Goal: Information Seeking & Learning: Learn about a topic

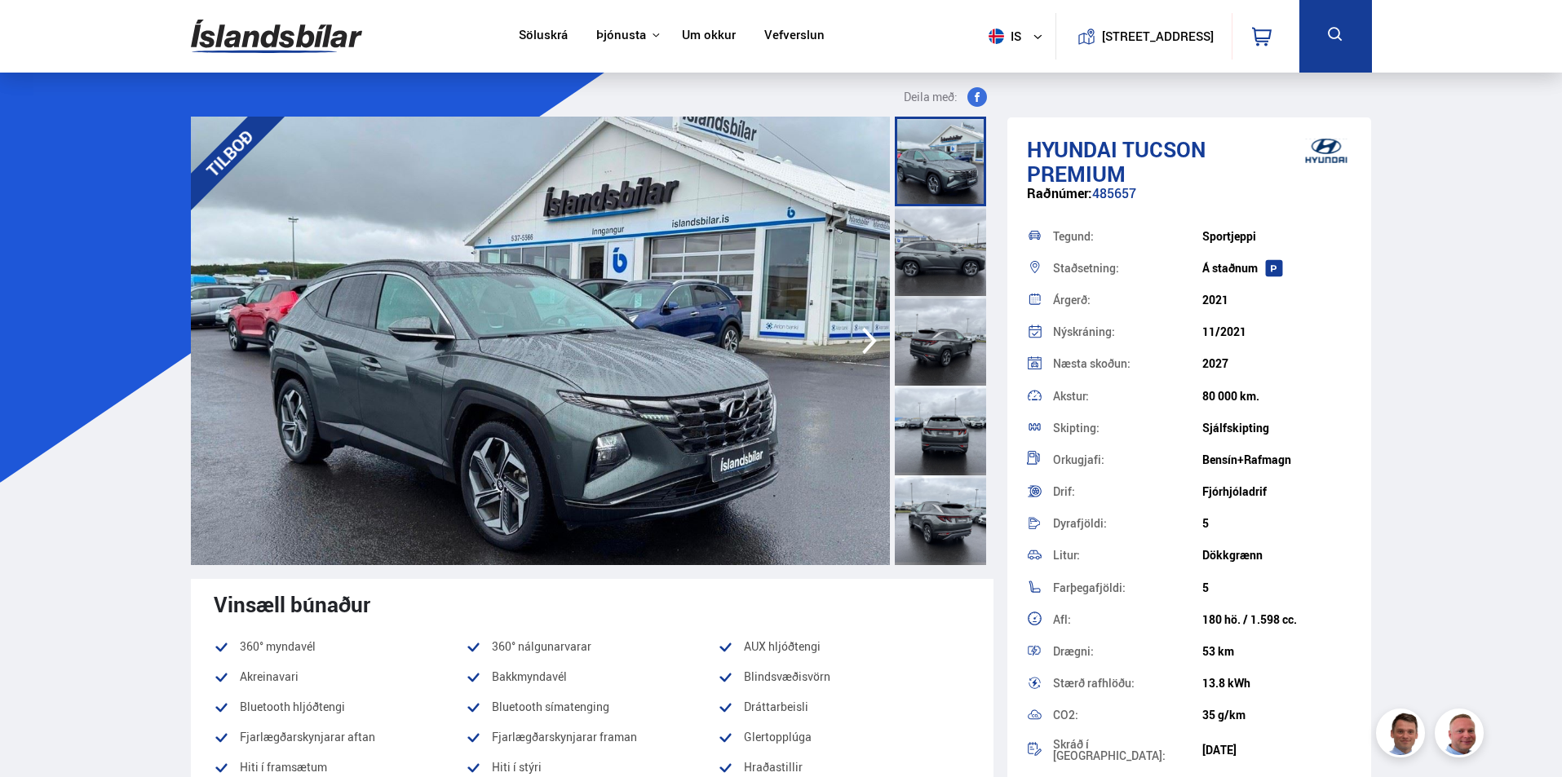
click at [866, 335] on icon "button" at bounding box center [869, 340] width 33 height 39
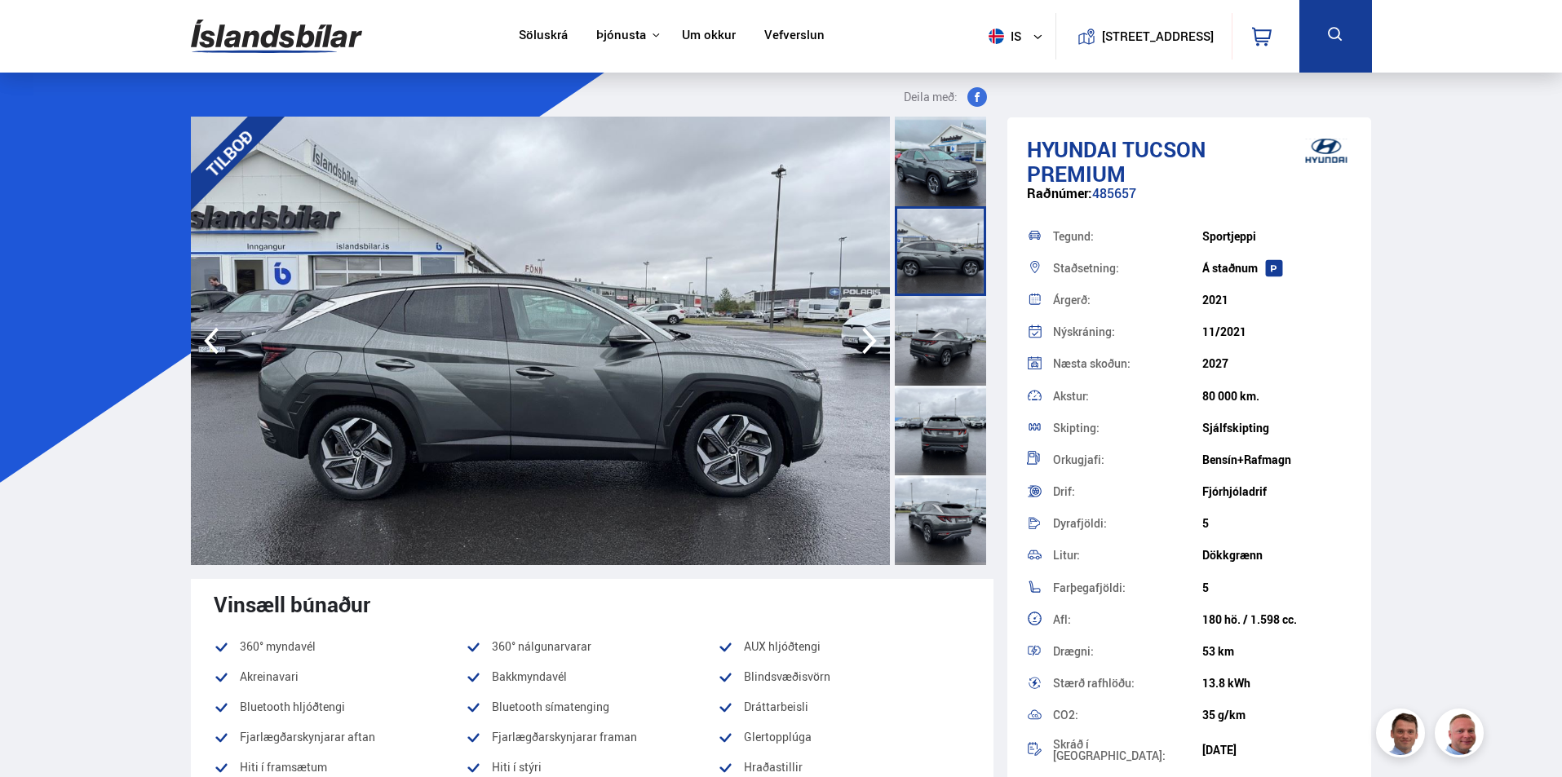
click at [866, 335] on icon "button" at bounding box center [869, 340] width 33 height 39
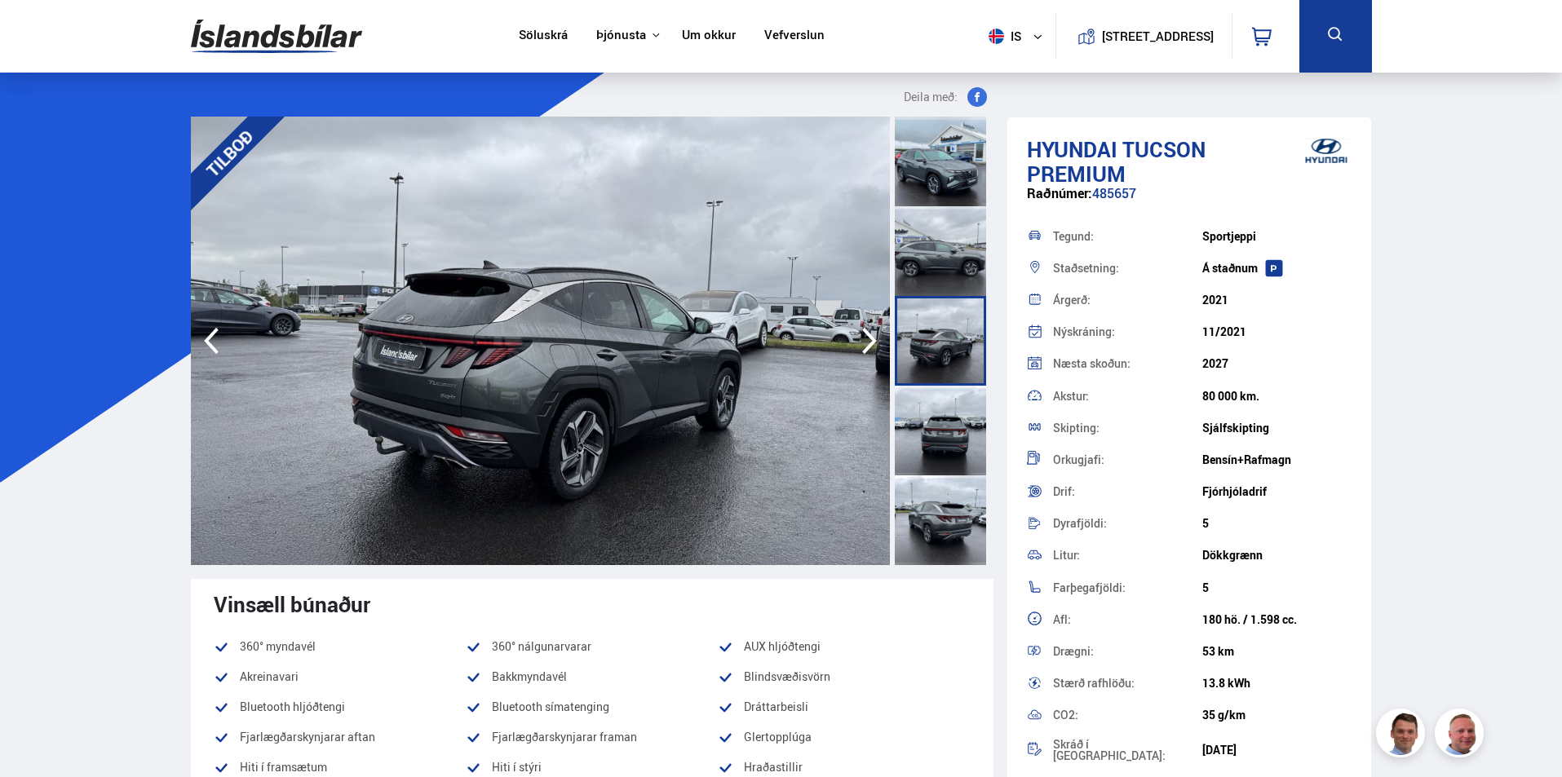
click at [866, 335] on icon "button" at bounding box center [869, 340] width 33 height 39
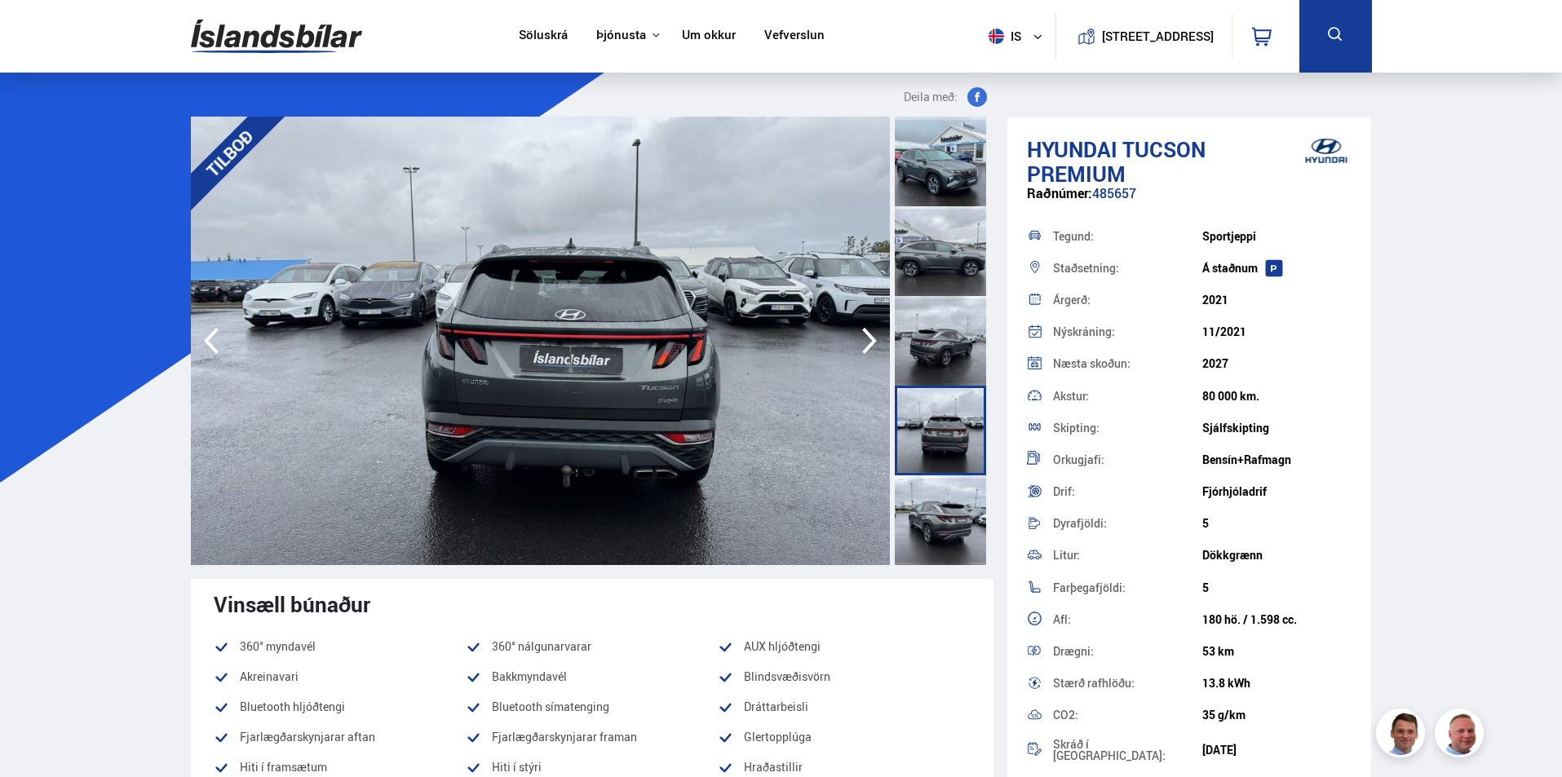
click at [866, 335] on icon "button" at bounding box center [869, 340] width 33 height 39
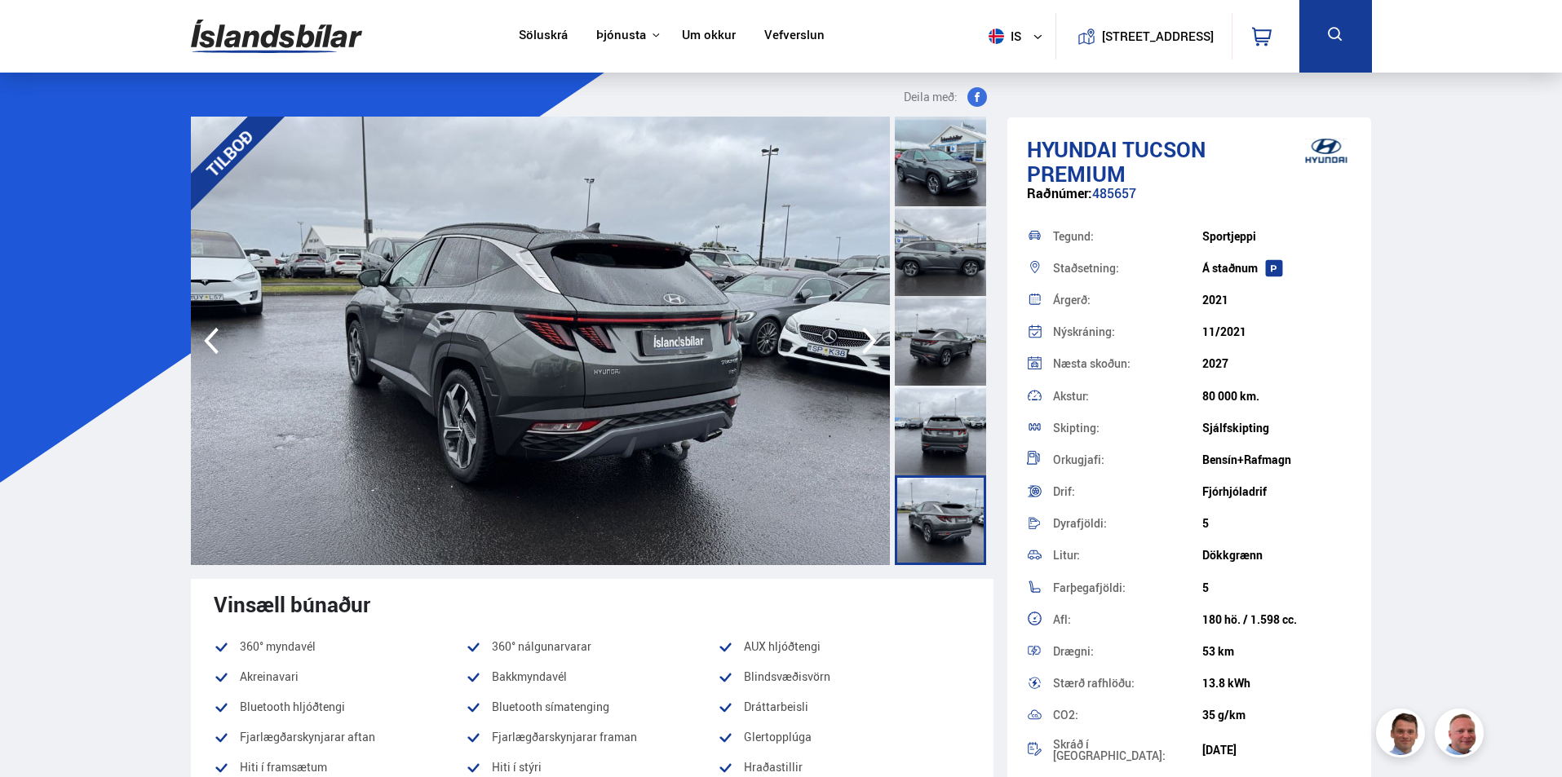
click at [866, 335] on icon "button" at bounding box center [869, 340] width 33 height 39
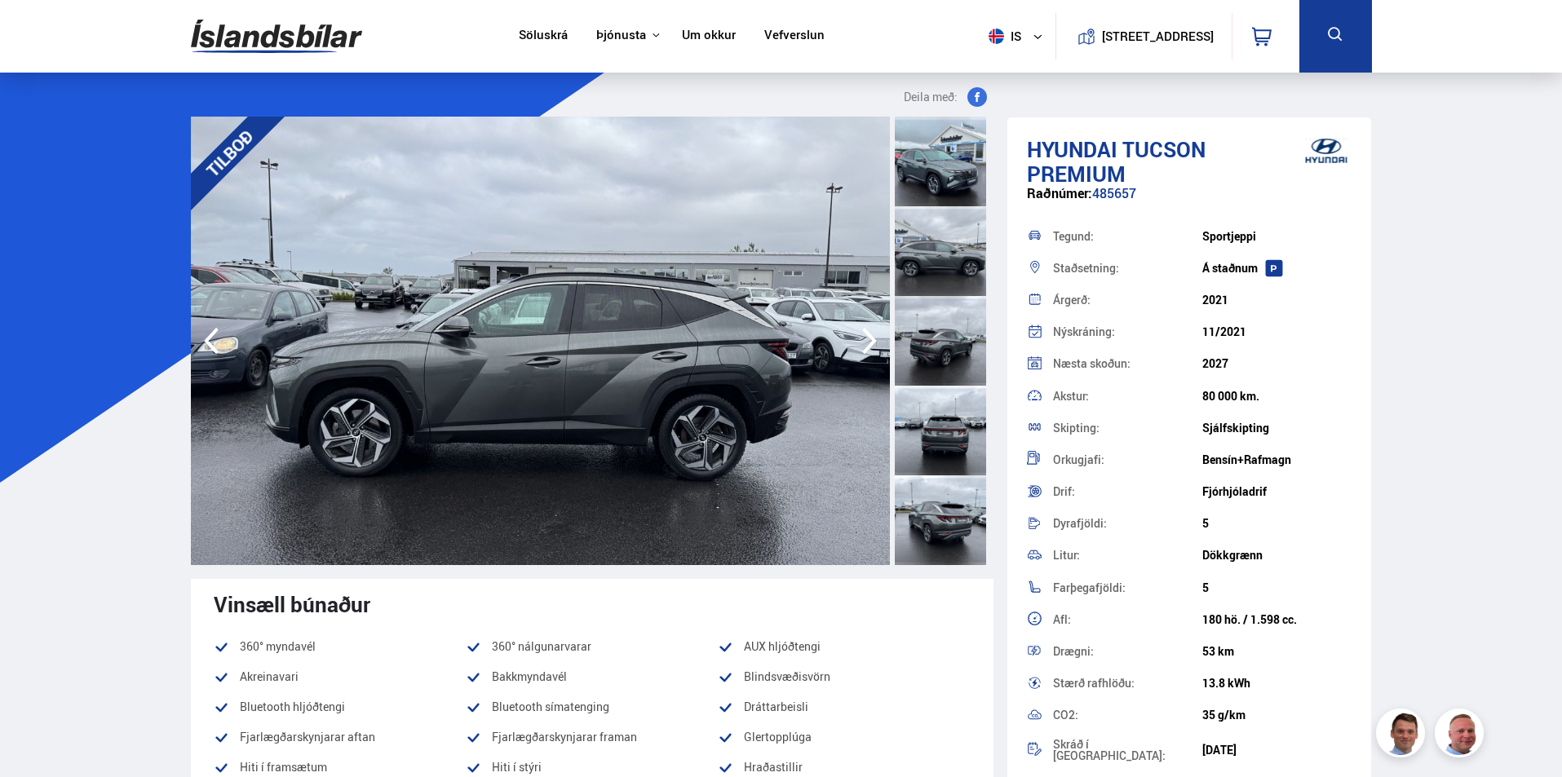
click at [866, 335] on icon "button" at bounding box center [869, 340] width 33 height 39
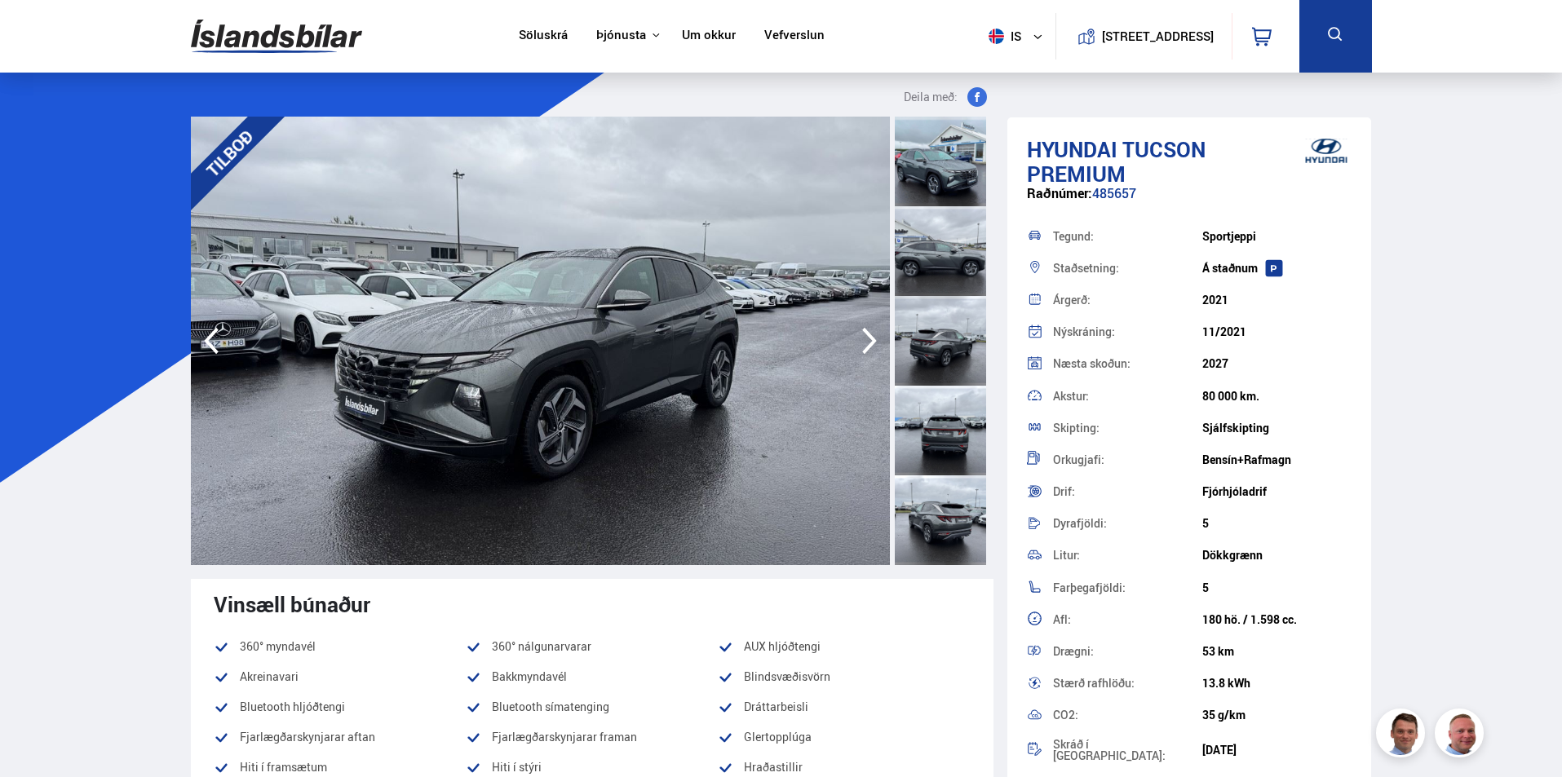
click at [866, 335] on icon "button" at bounding box center [869, 340] width 33 height 39
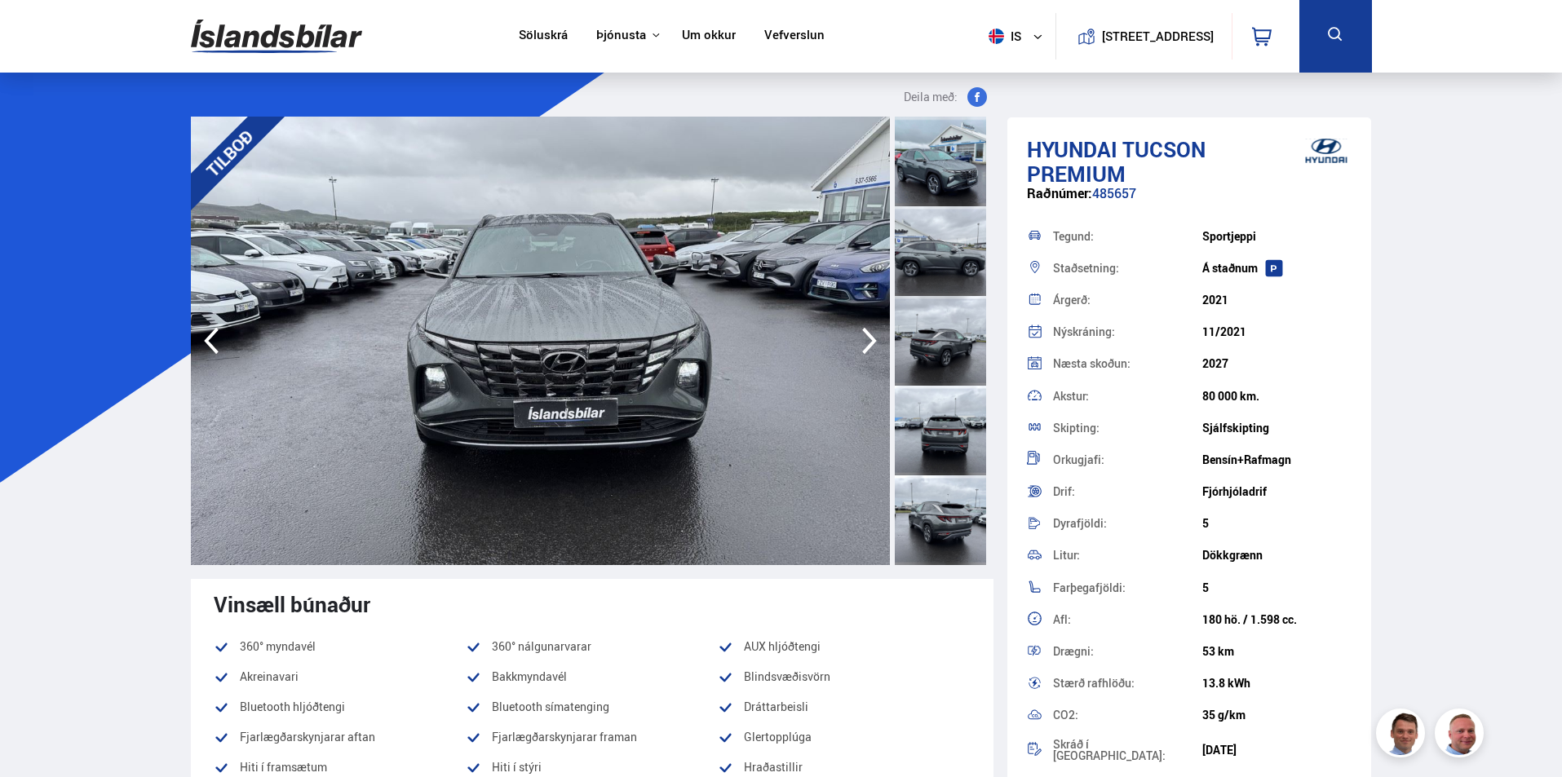
click at [866, 335] on icon "button" at bounding box center [869, 340] width 33 height 39
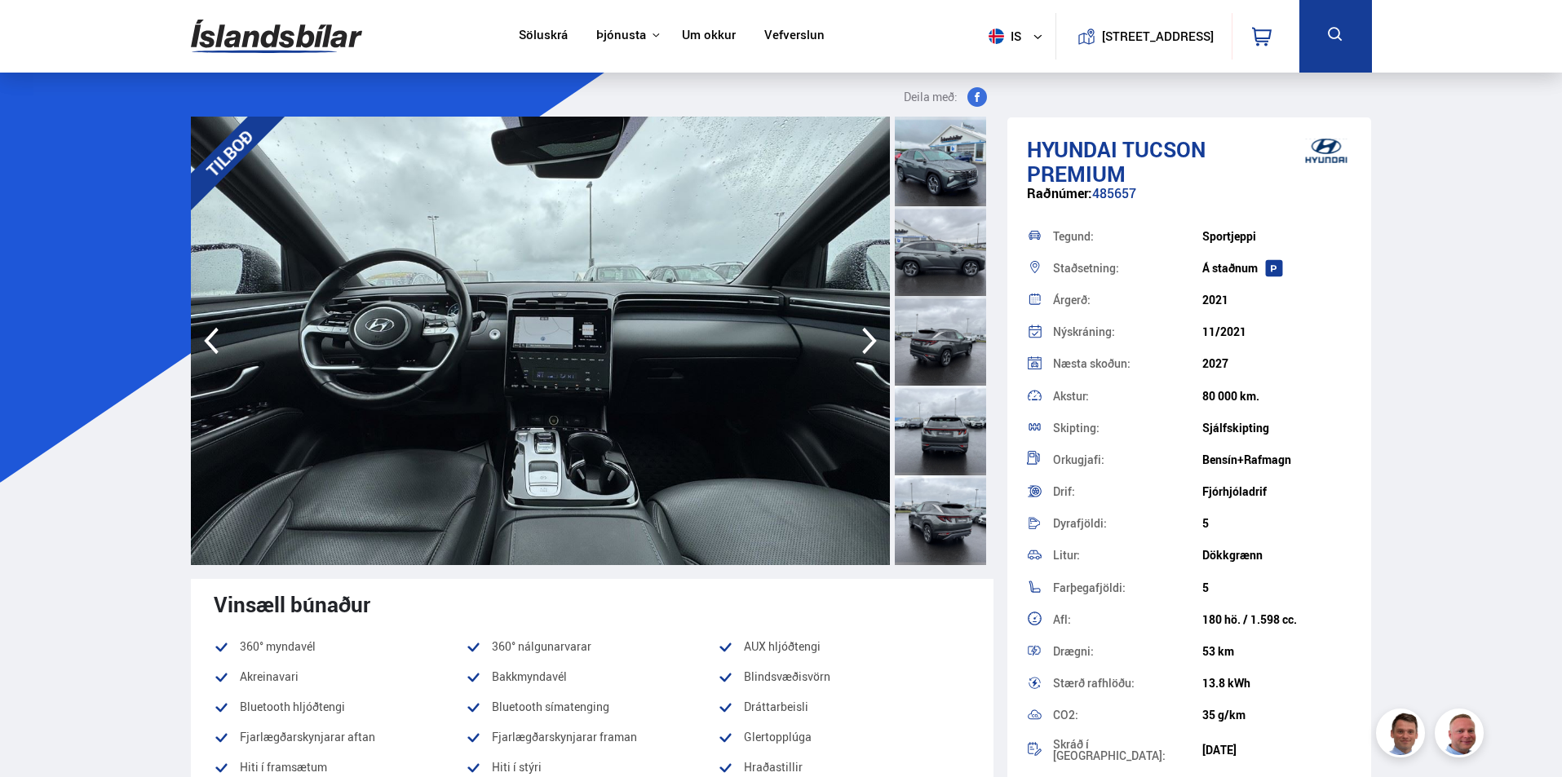
click at [866, 335] on icon "button" at bounding box center [869, 340] width 33 height 39
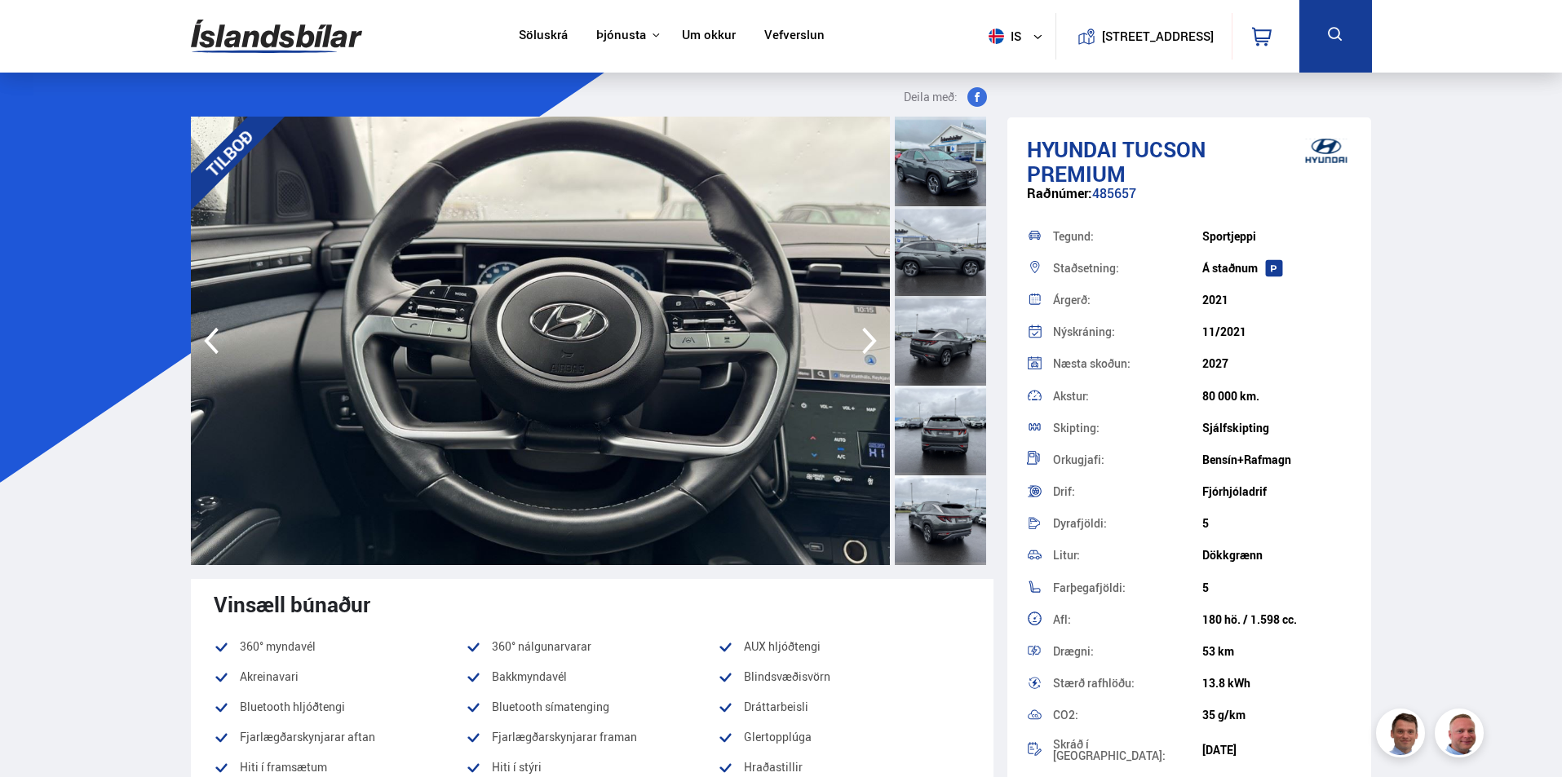
click at [866, 335] on icon "button" at bounding box center [869, 340] width 33 height 39
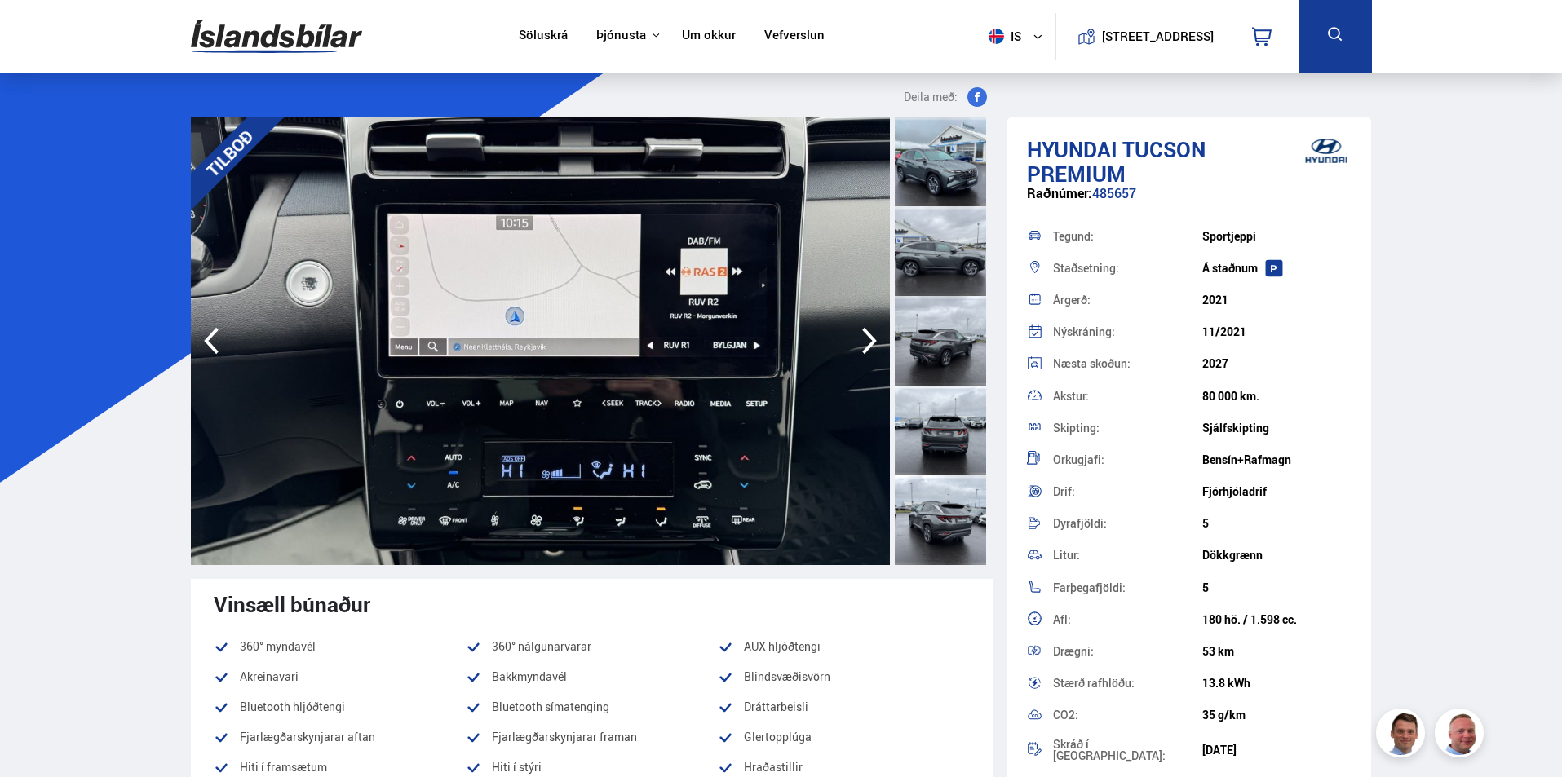
click at [866, 335] on icon "button" at bounding box center [869, 340] width 33 height 39
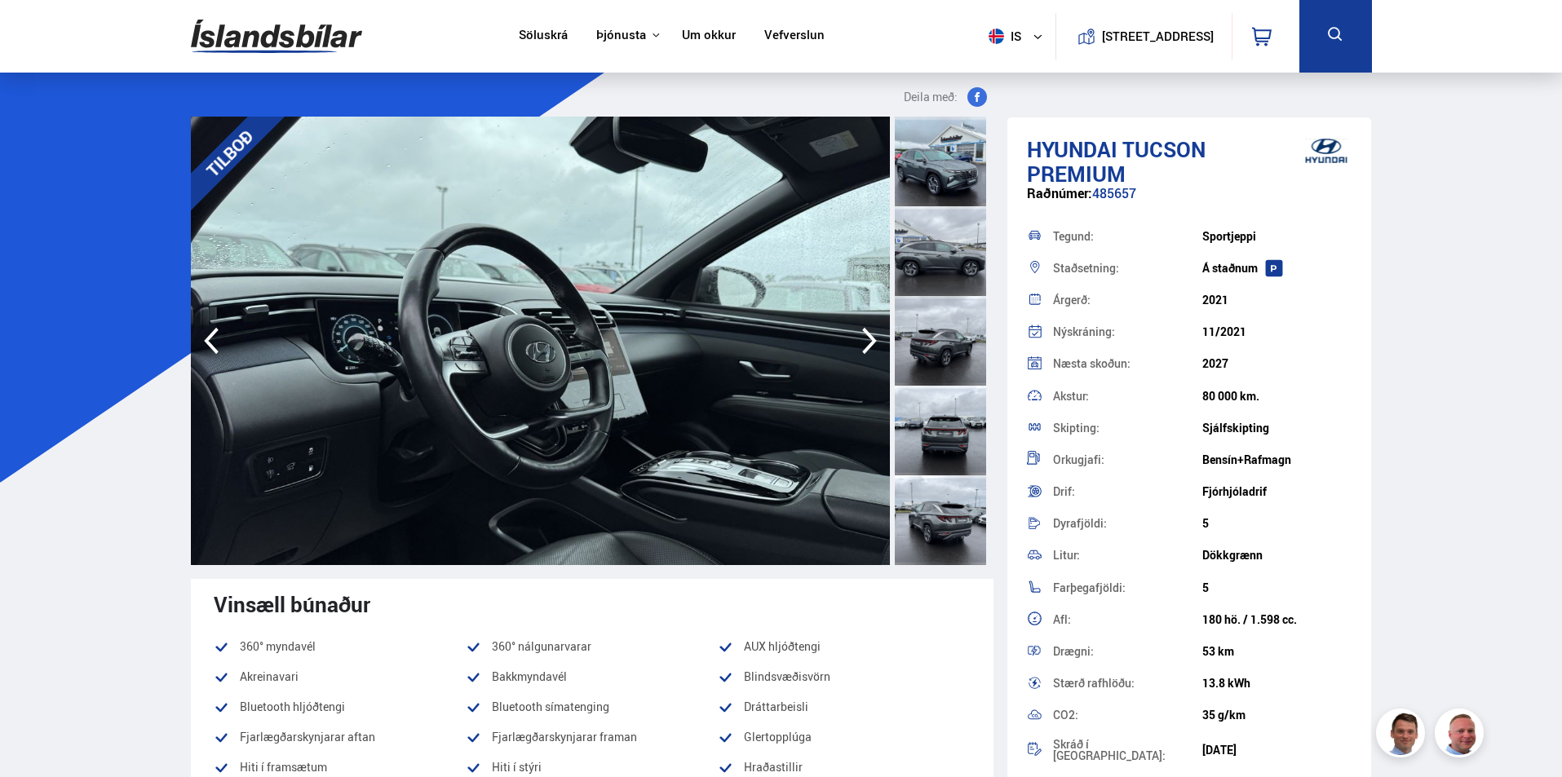
click at [866, 335] on icon "button" at bounding box center [869, 340] width 33 height 39
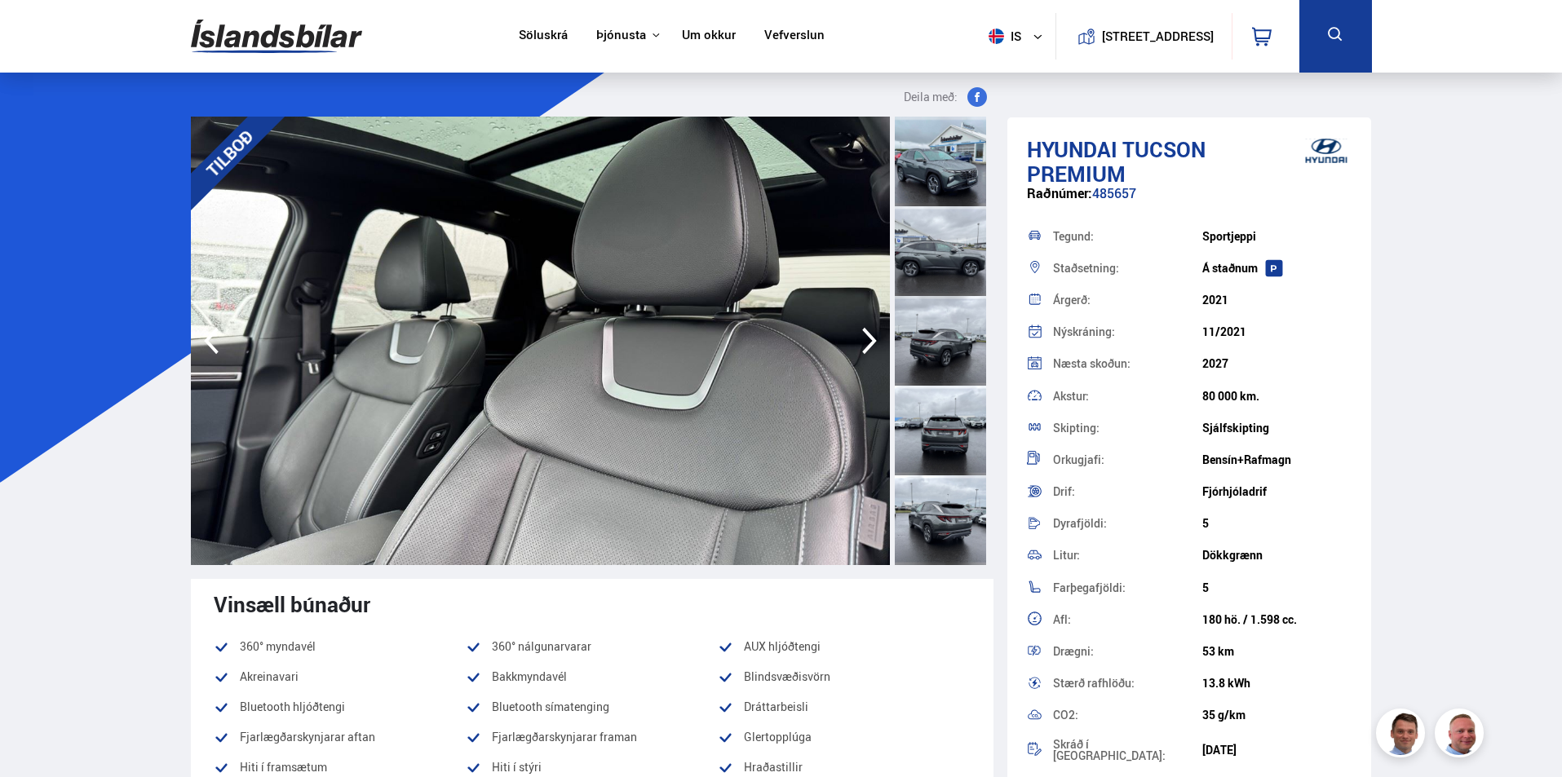
click at [866, 335] on icon "button" at bounding box center [869, 340] width 33 height 39
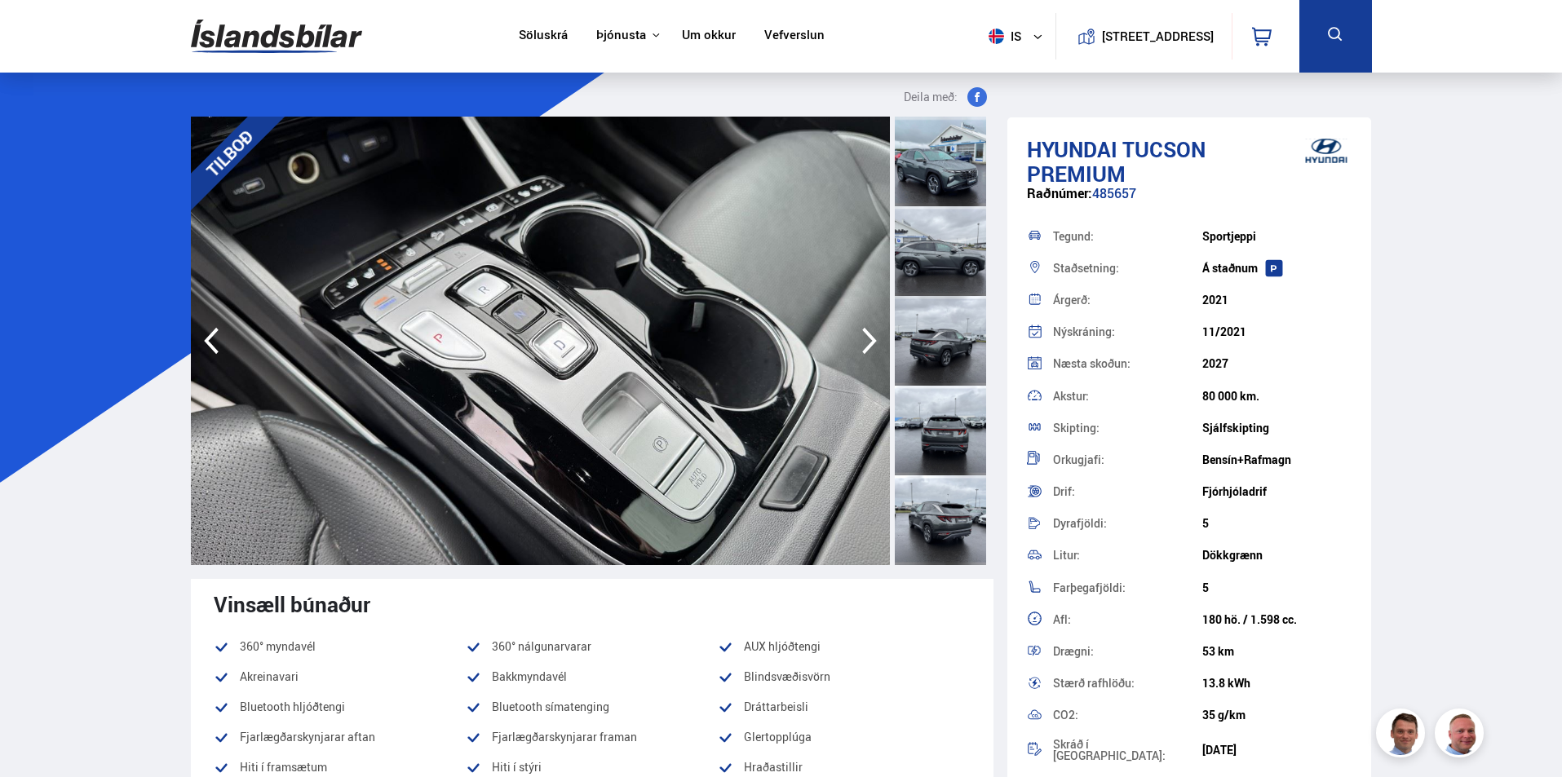
click at [866, 335] on icon "button" at bounding box center [869, 340] width 33 height 39
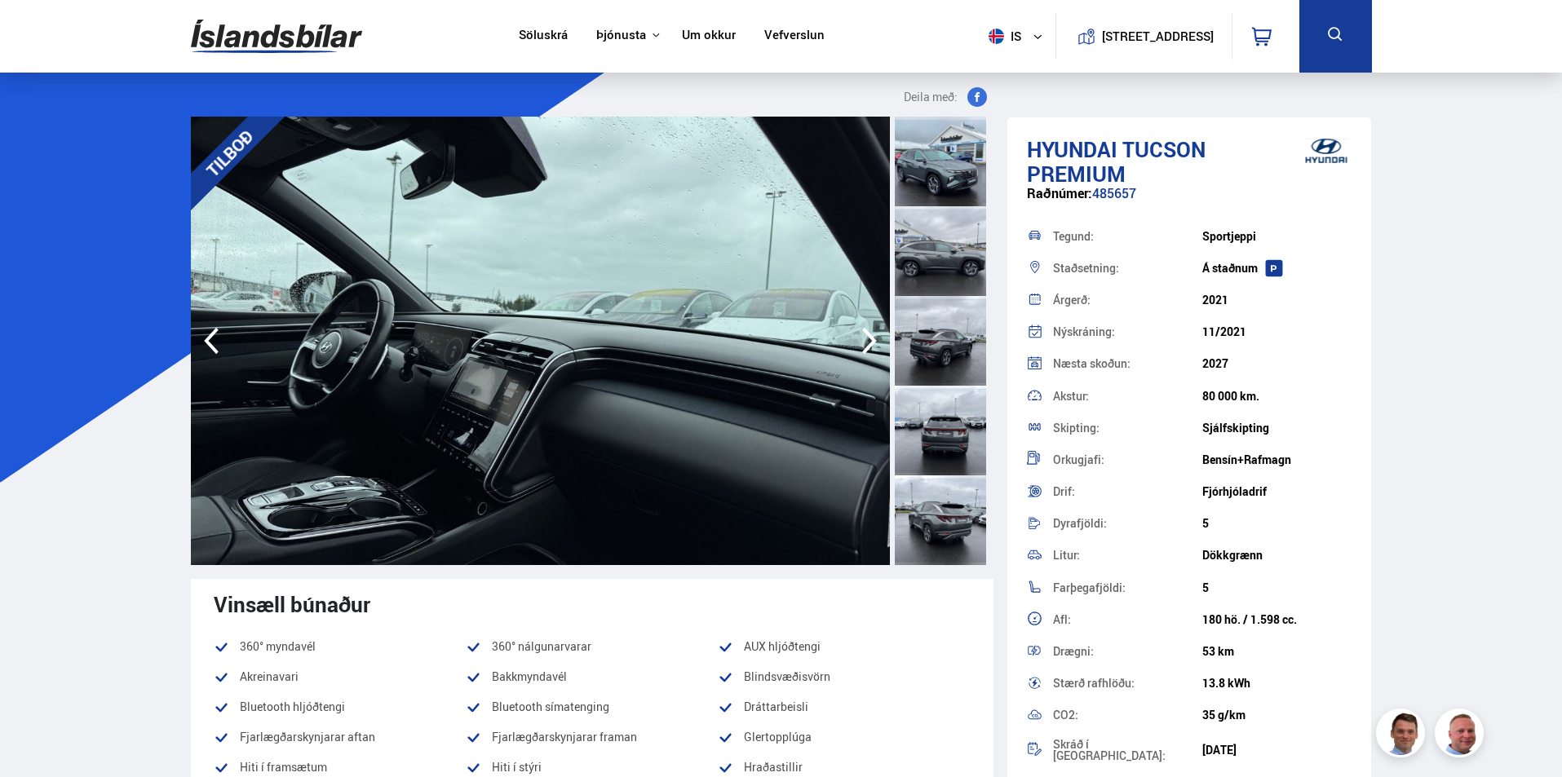
click at [866, 335] on icon "button" at bounding box center [869, 340] width 33 height 39
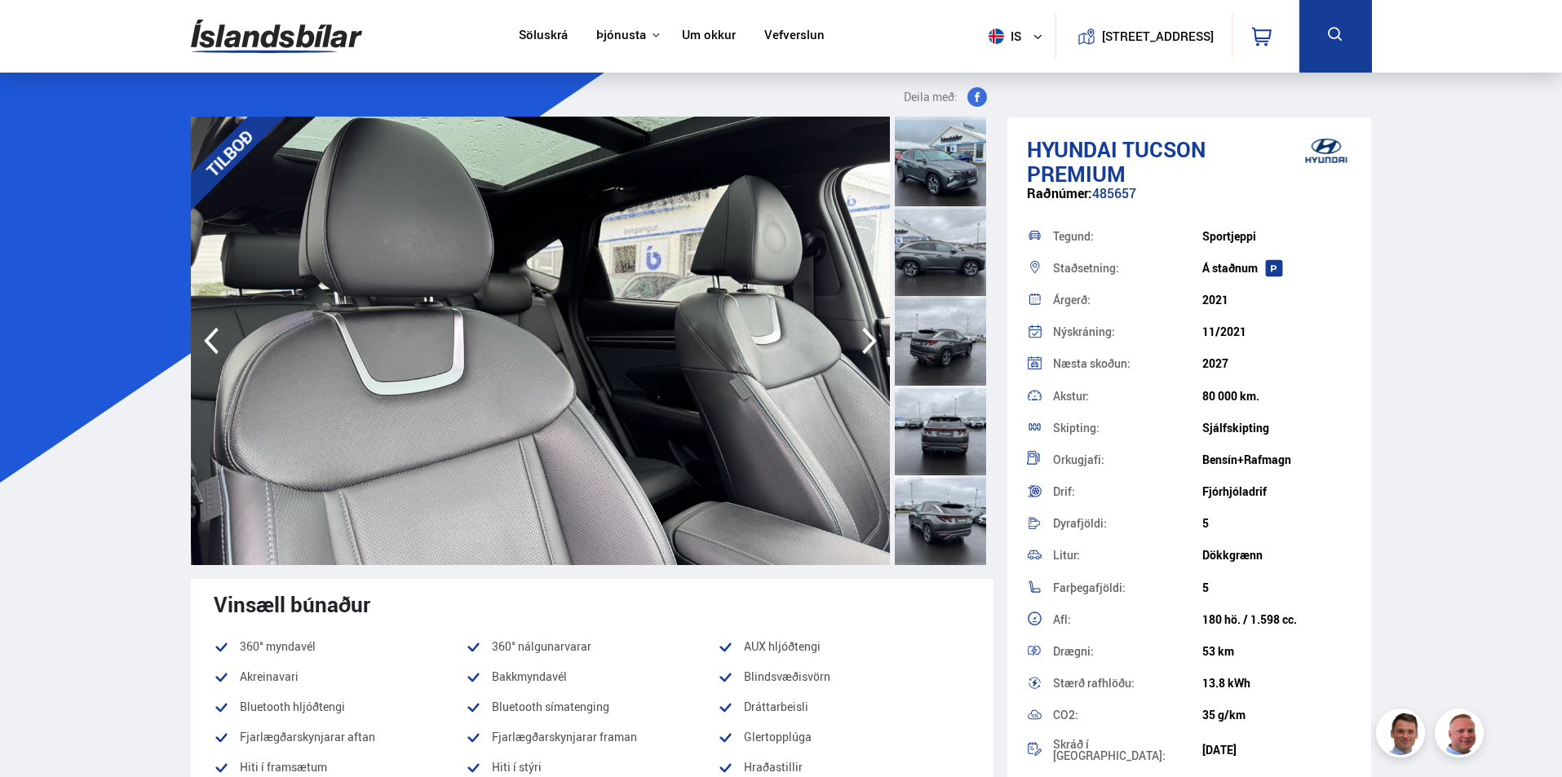
click at [866, 335] on icon "button" at bounding box center [869, 340] width 33 height 39
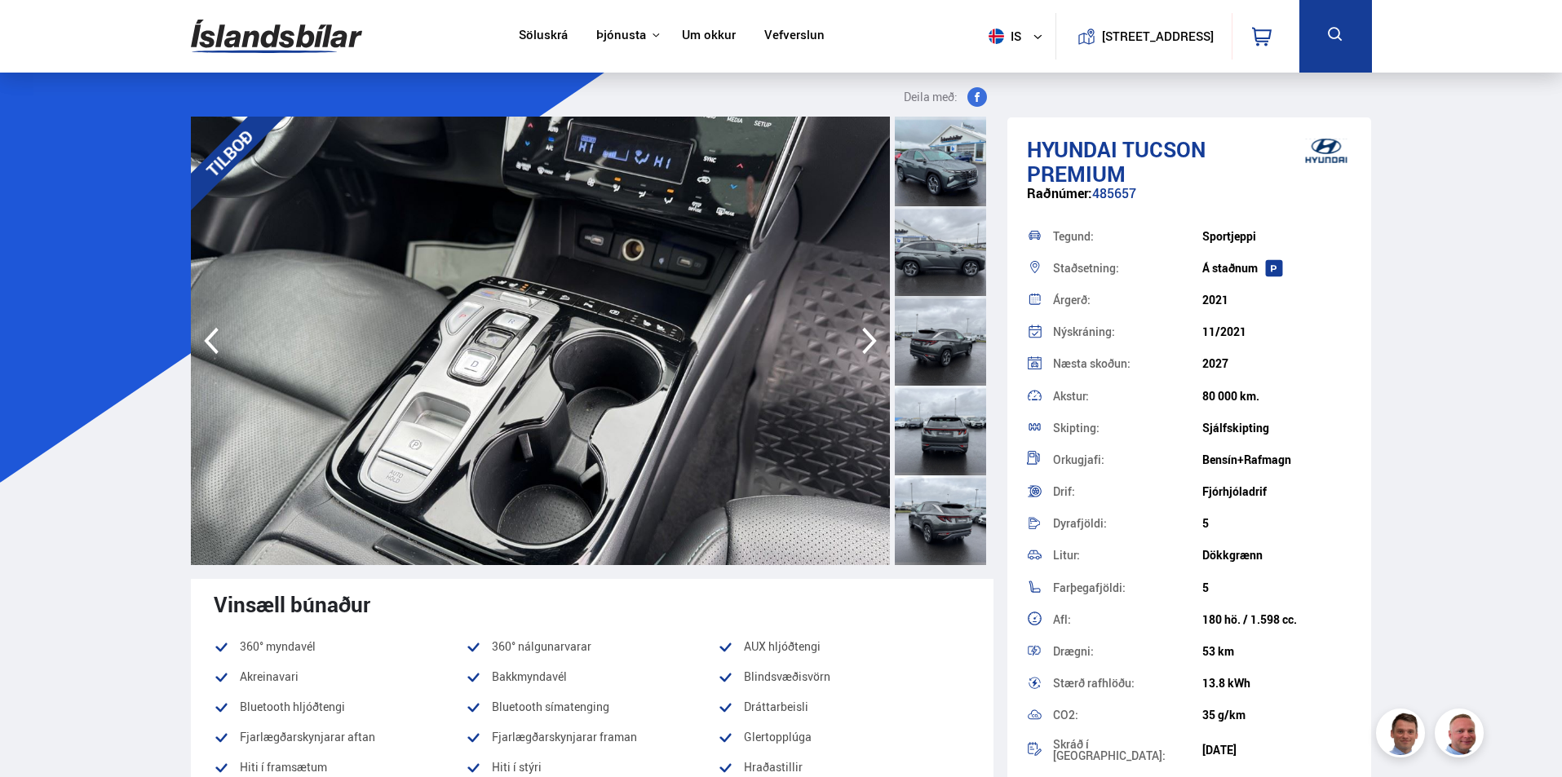
click at [866, 335] on icon "button" at bounding box center [869, 340] width 33 height 39
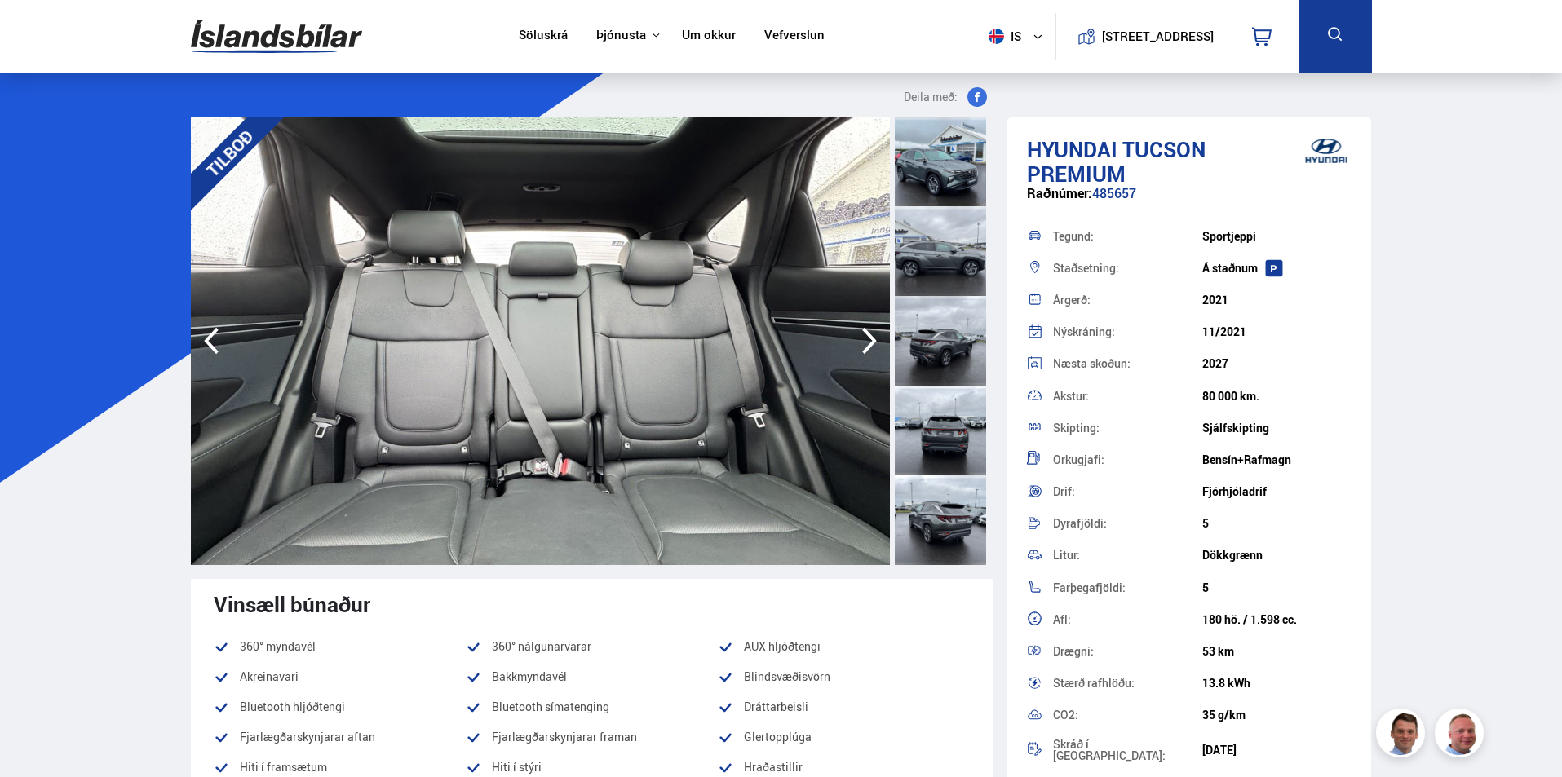
click at [866, 335] on icon "button" at bounding box center [869, 340] width 33 height 39
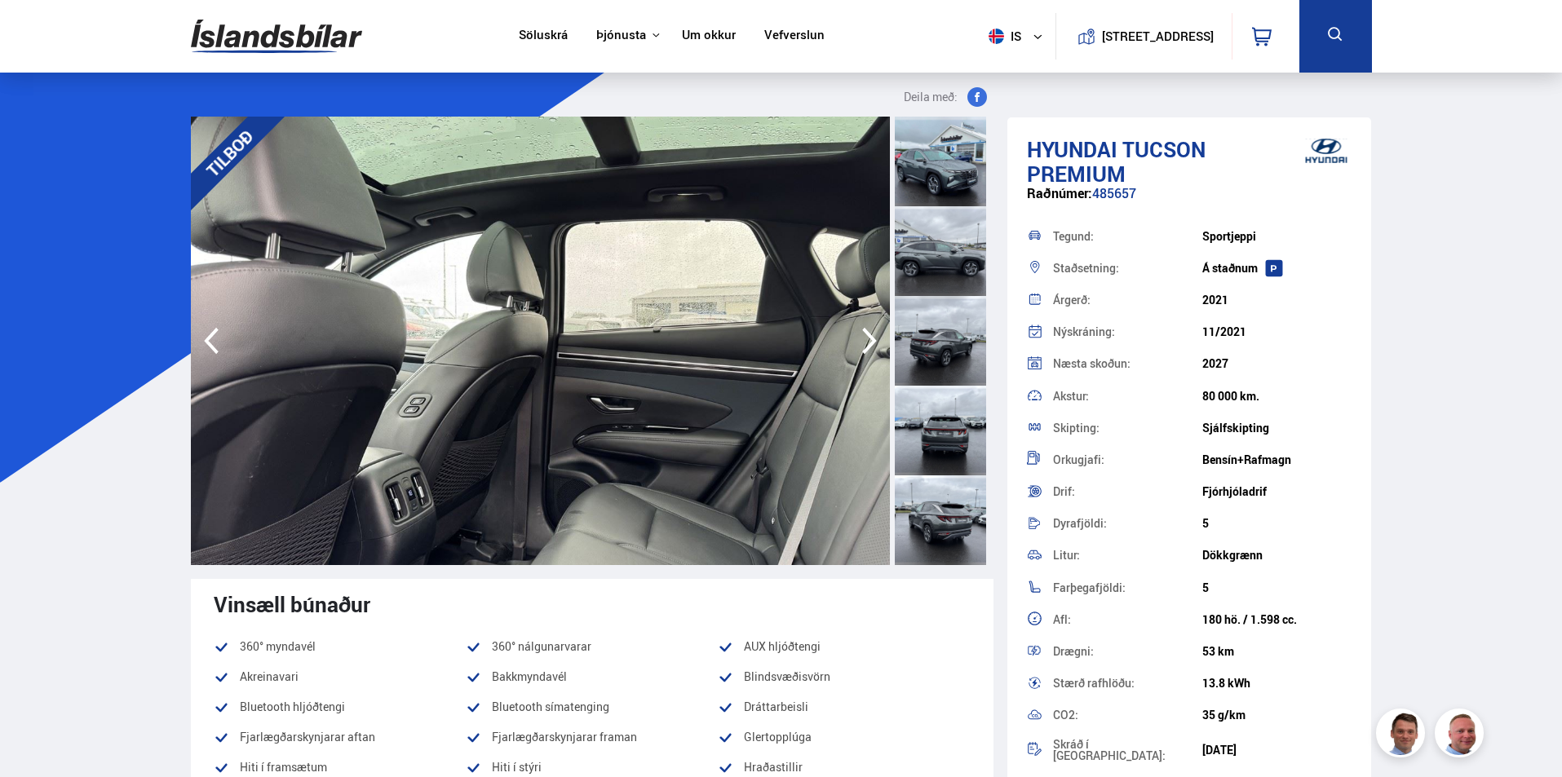
click at [866, 335] on icon "button" at bounding box center [869, 340] width 33 height 39
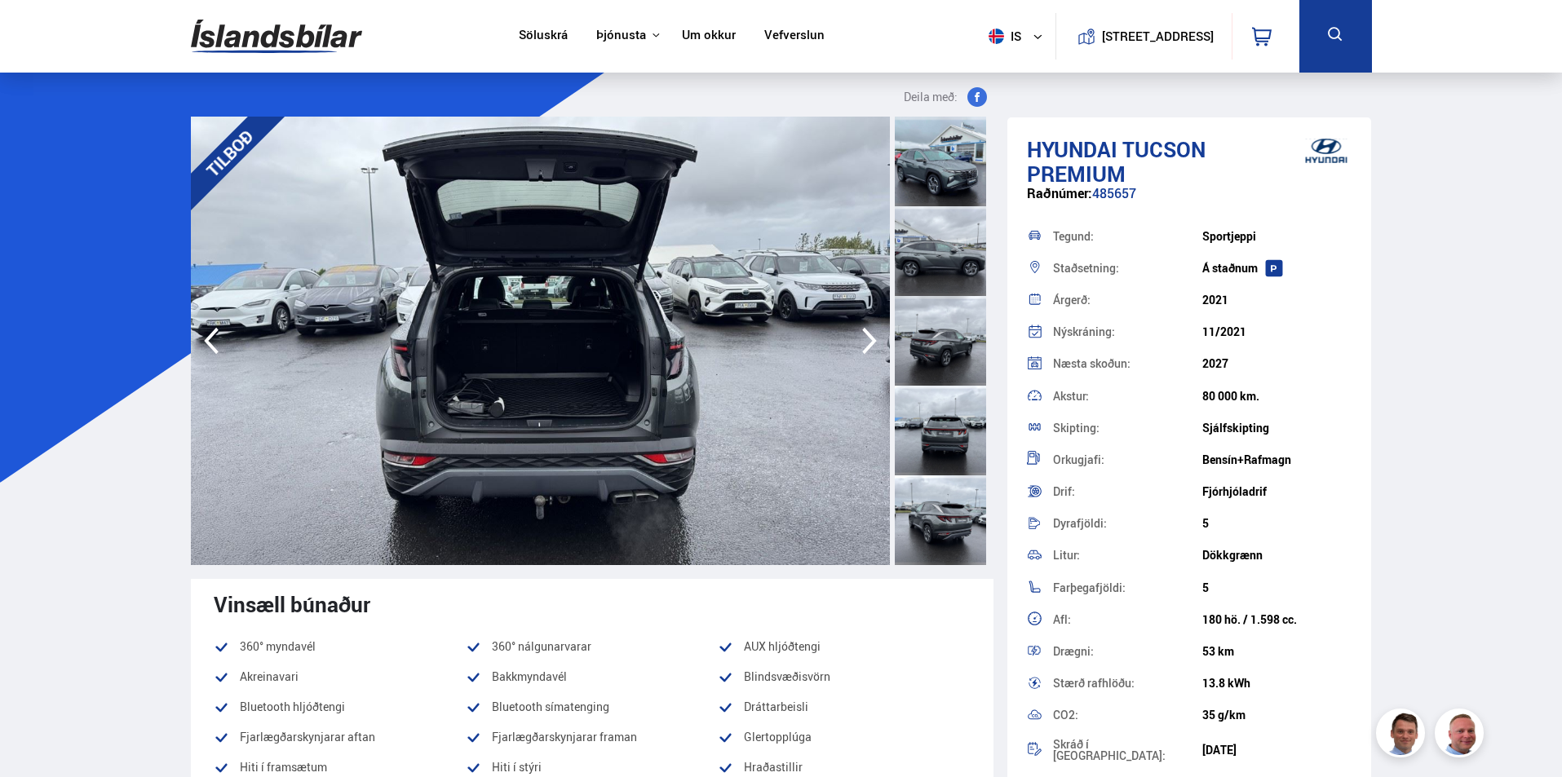
click at [866, 335] on icon "button" at bounding box center [869, 340] width 33 height 39
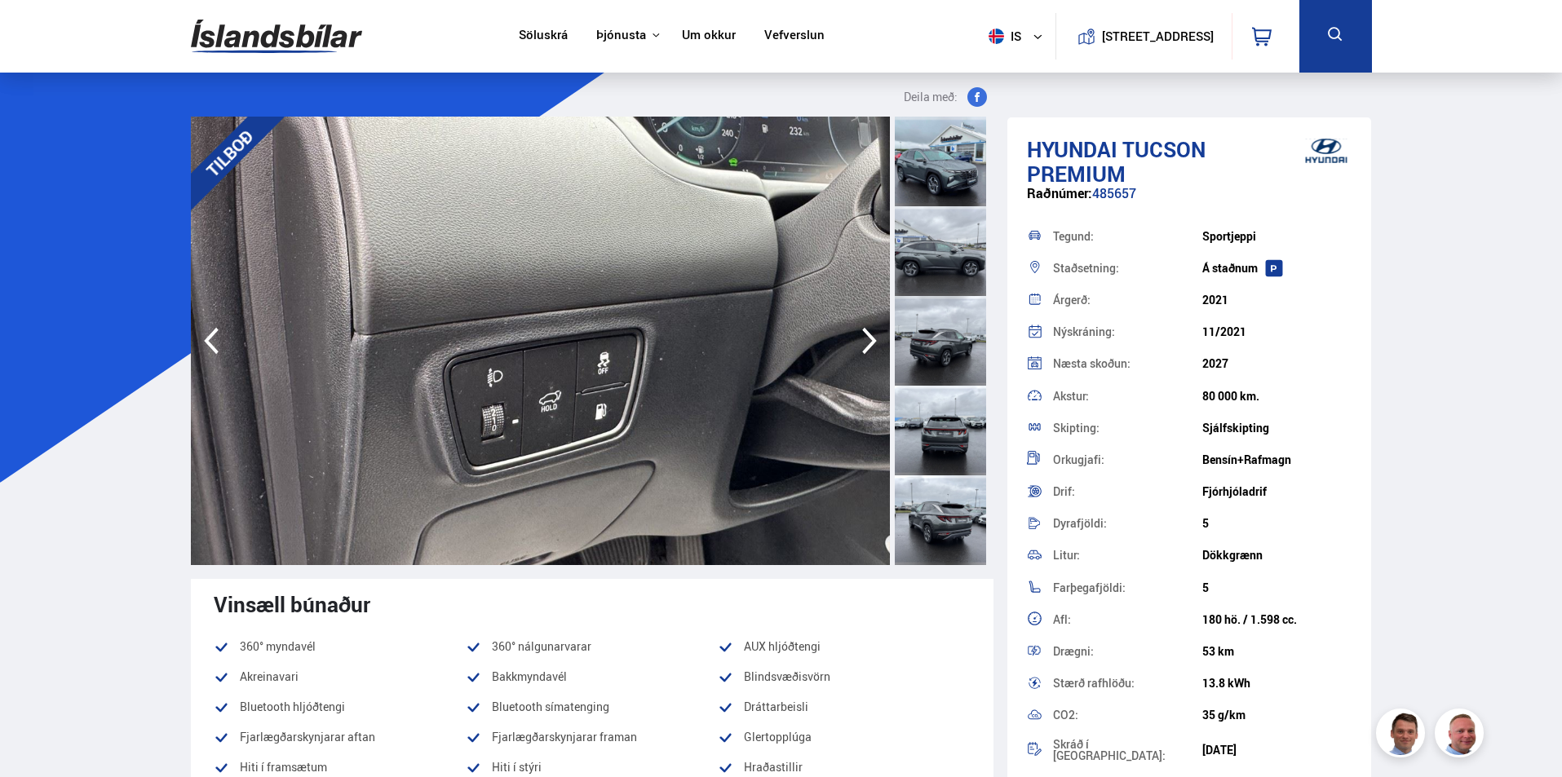
click at [866, 335] on icon "button" at bounding box center [869, 340] width 33 height 39
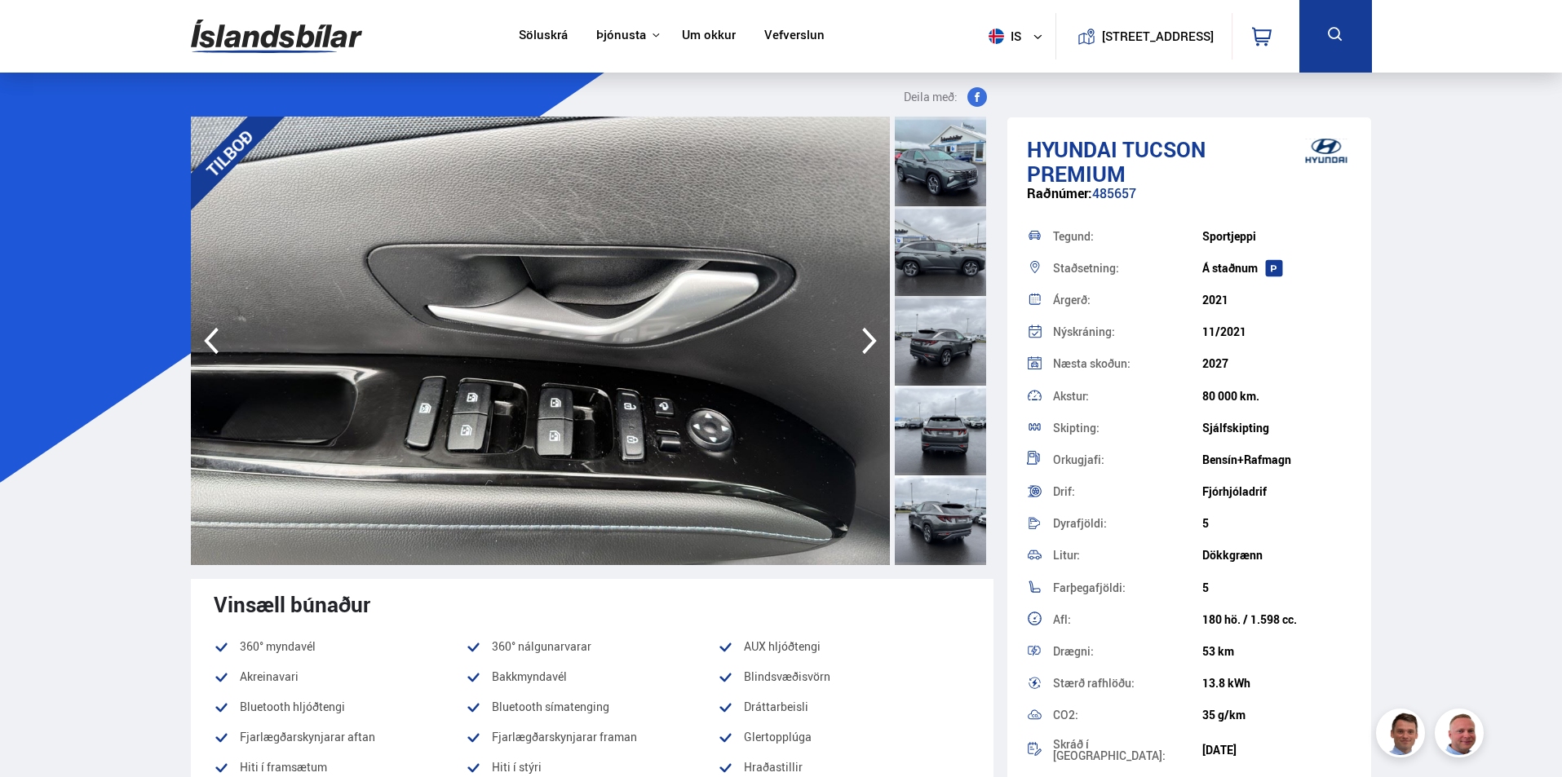
click at [866, 335] on icon "button" at bounding box center [869, 340] width 33 height 39
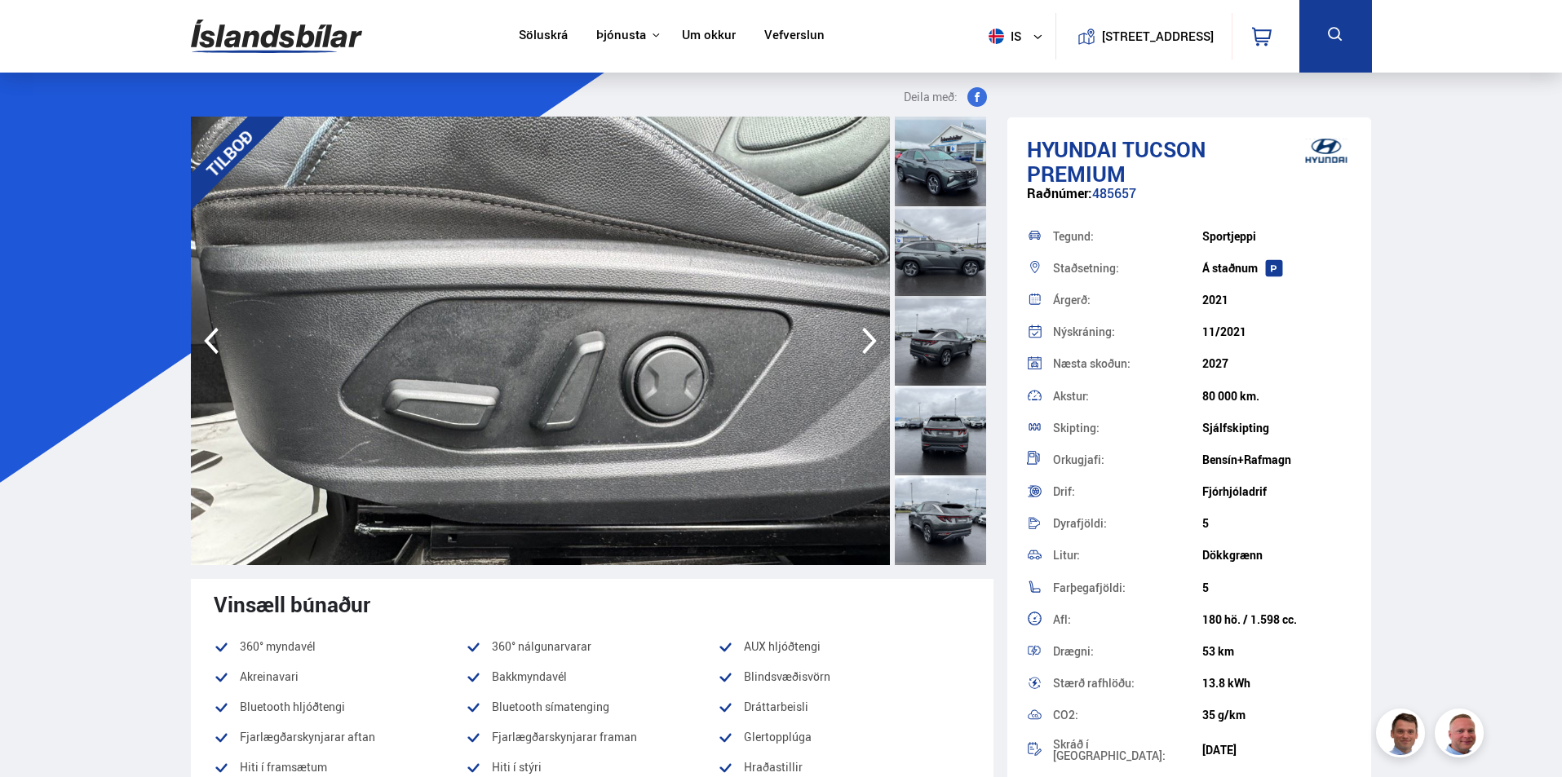
click at [866, 335] on icon "button" at bounding box center [869, 340] width 33 height 39
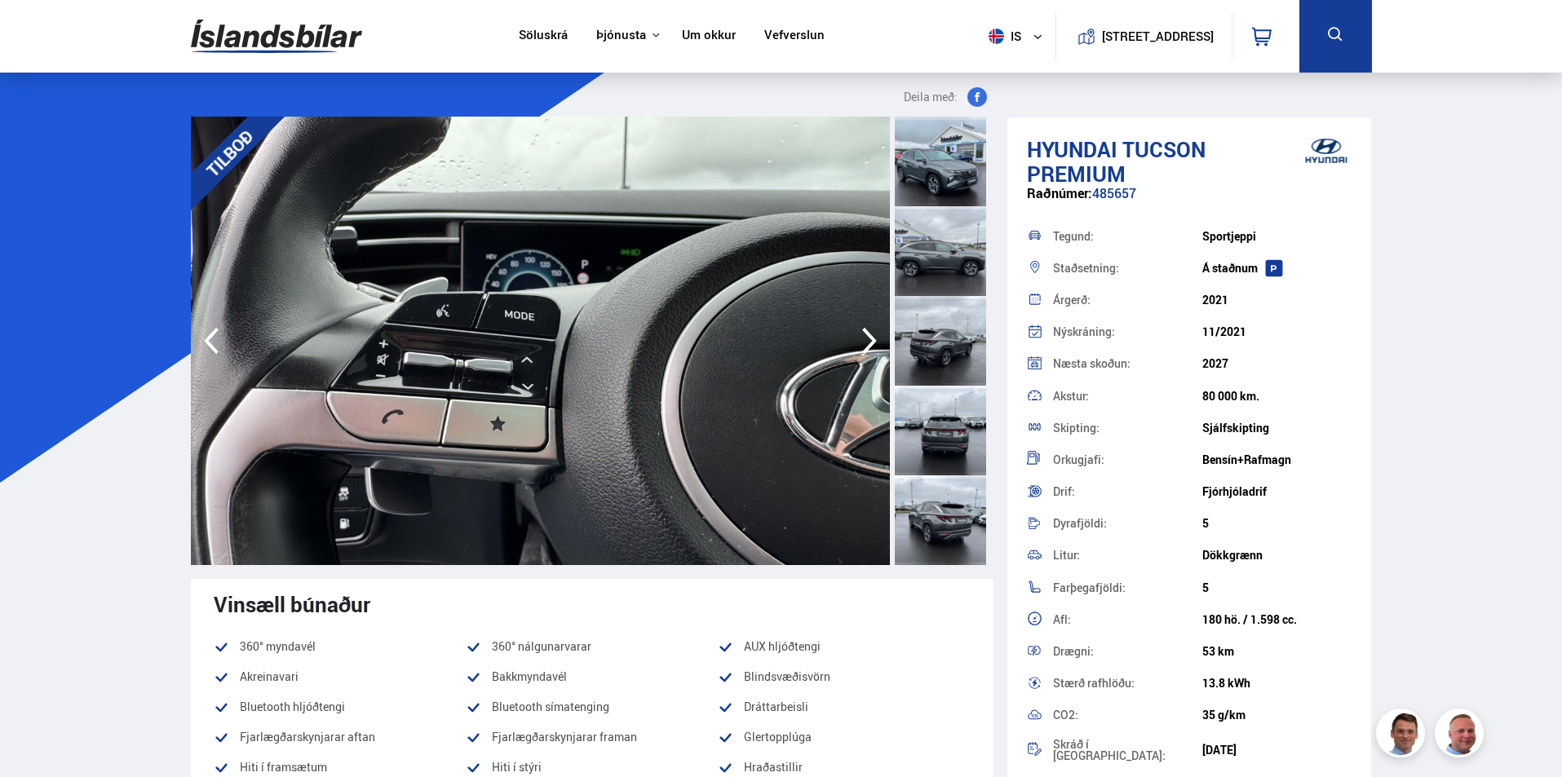
click at [866, 335] on icon "button" at bounding box center [869, 340] width 33 height 39
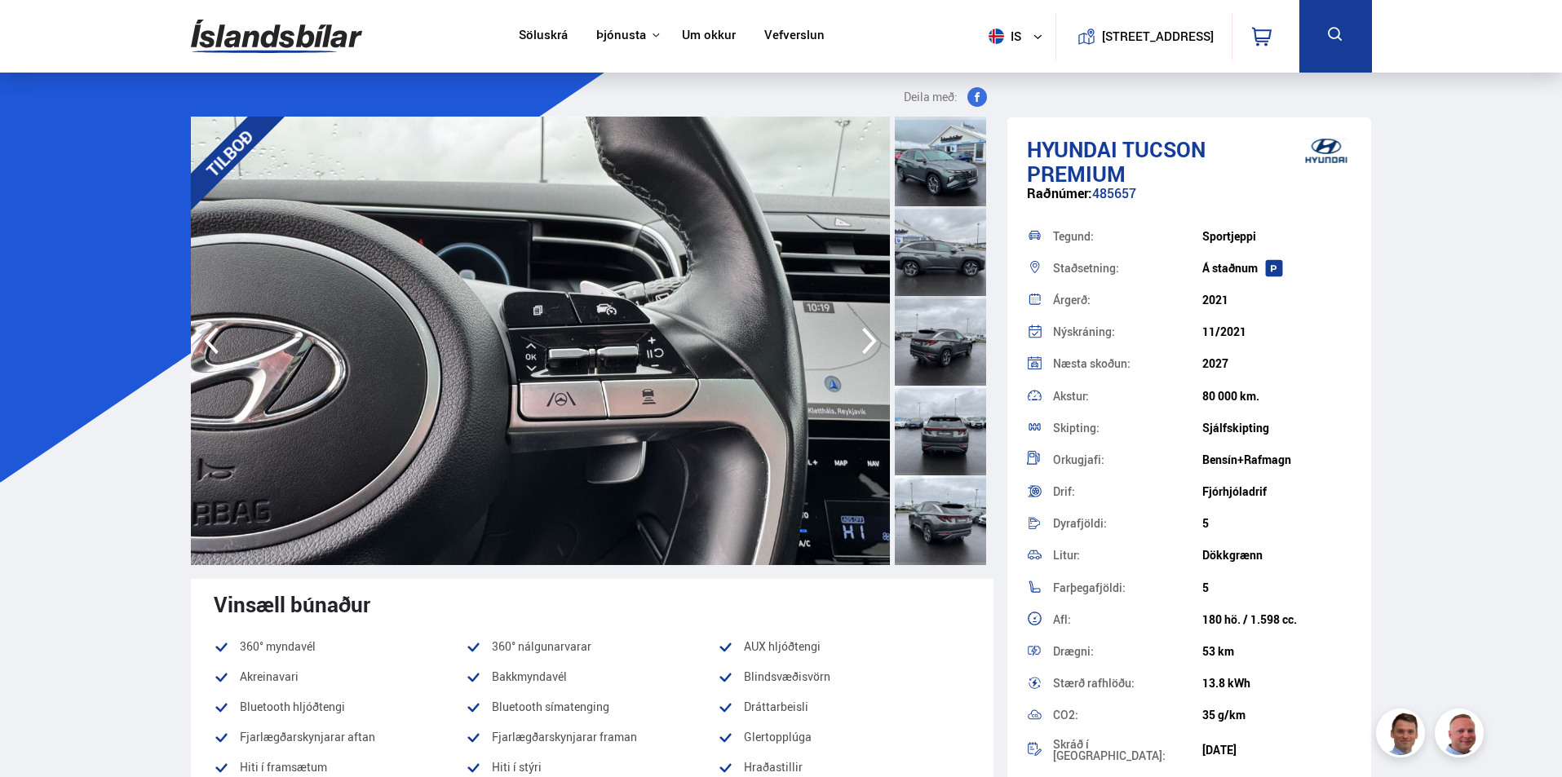
click at [866, 335] on icon "button" at bounding box center [869, 340] width 33 height 39
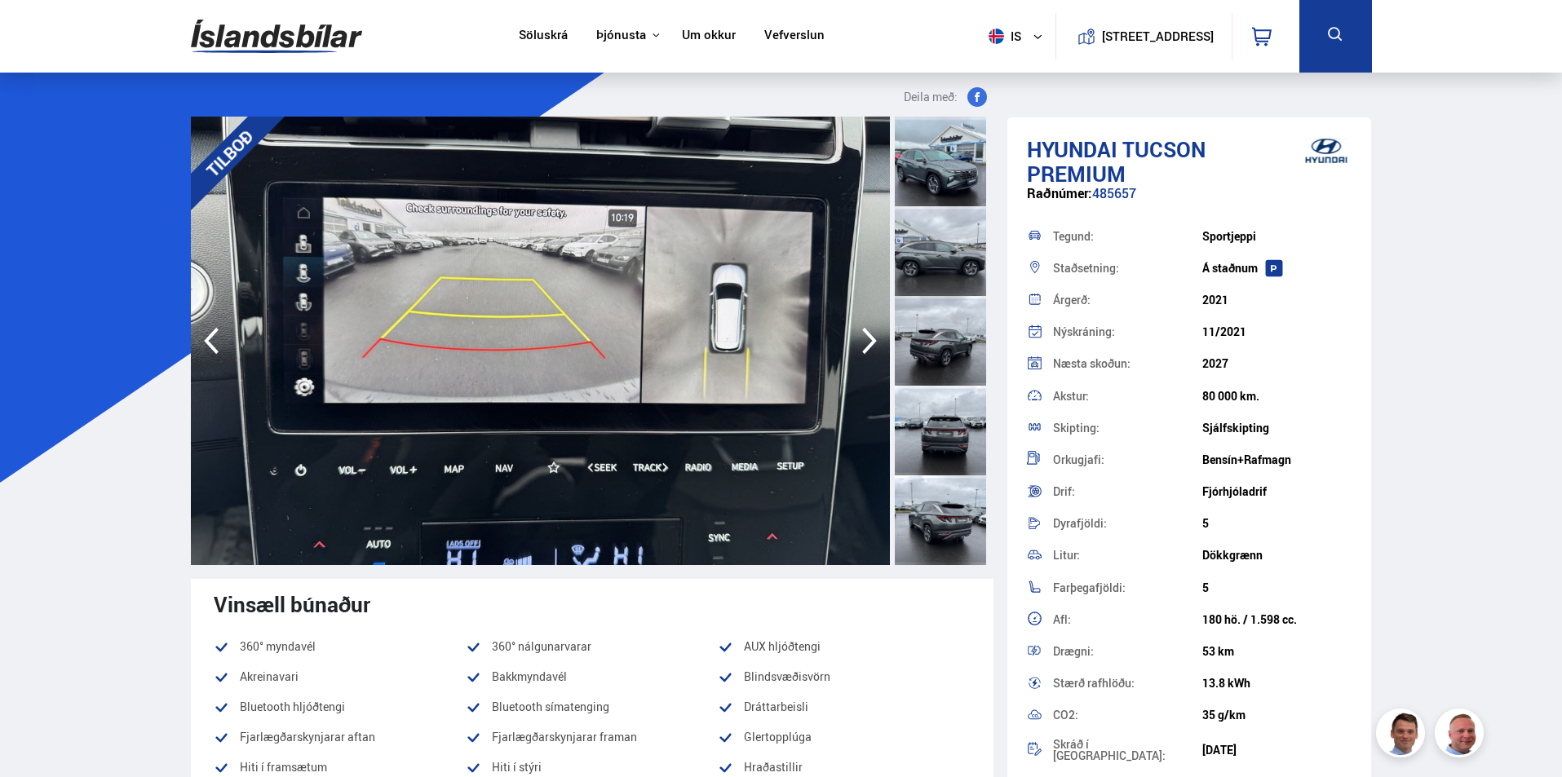
click at [866, 335] on icon "button" at bounding box center [869, 340] width 33 height 39
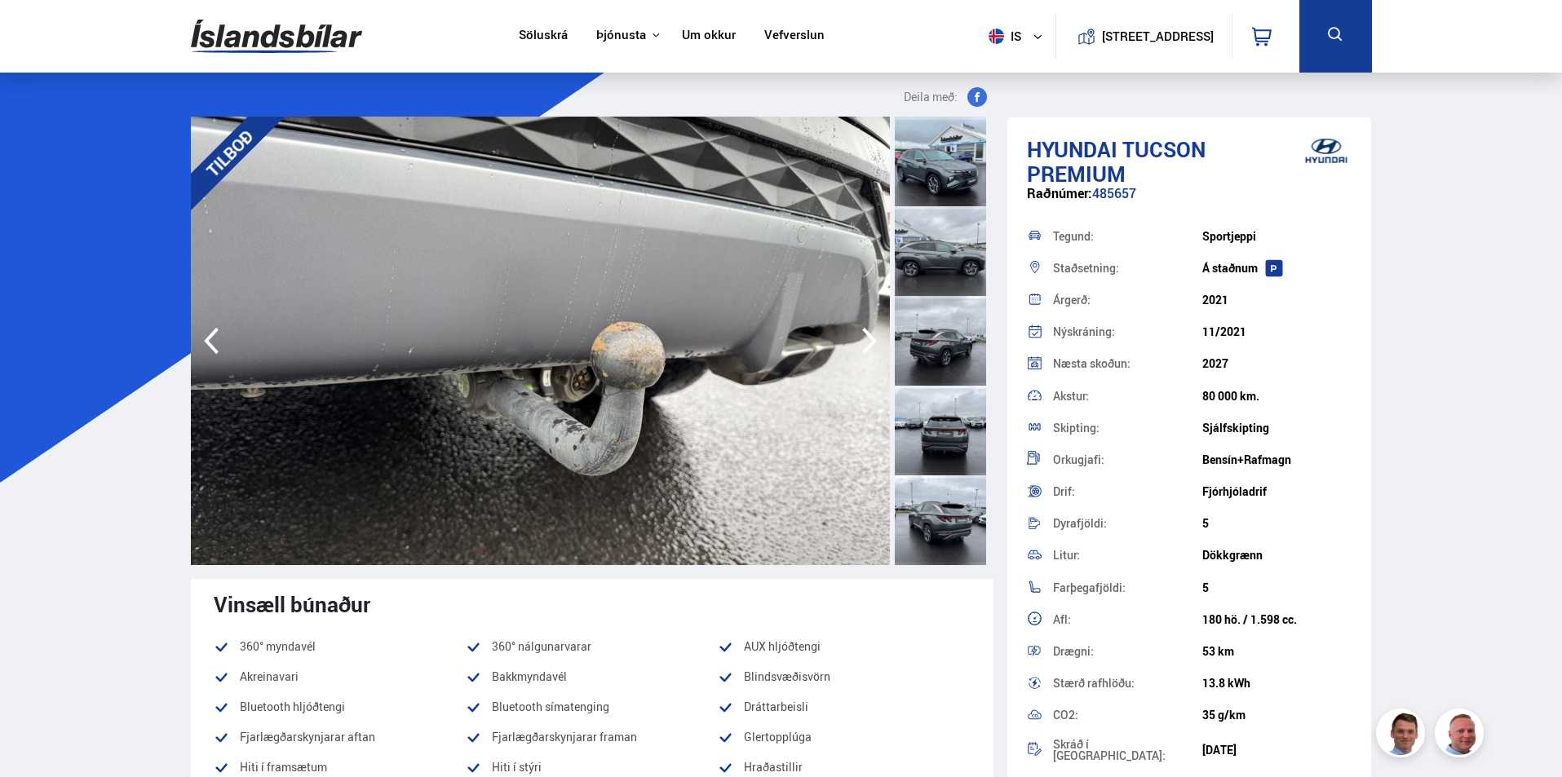
click at [866, 335] on icon "button" at bounding box center [869, 340] width 33 height 39
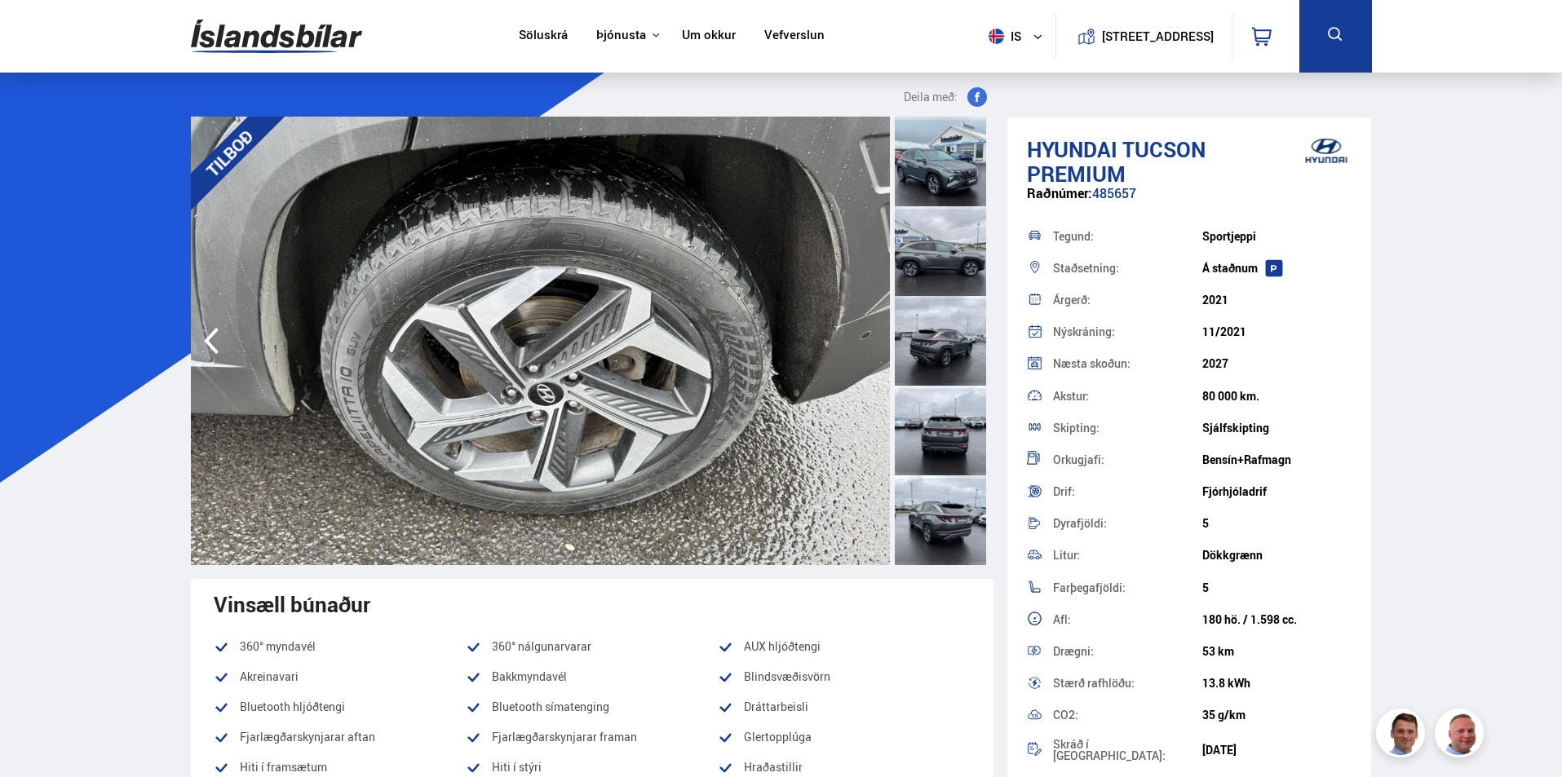
click at [866, 335] on img at bounding box center [540, 341] width 699 height 449
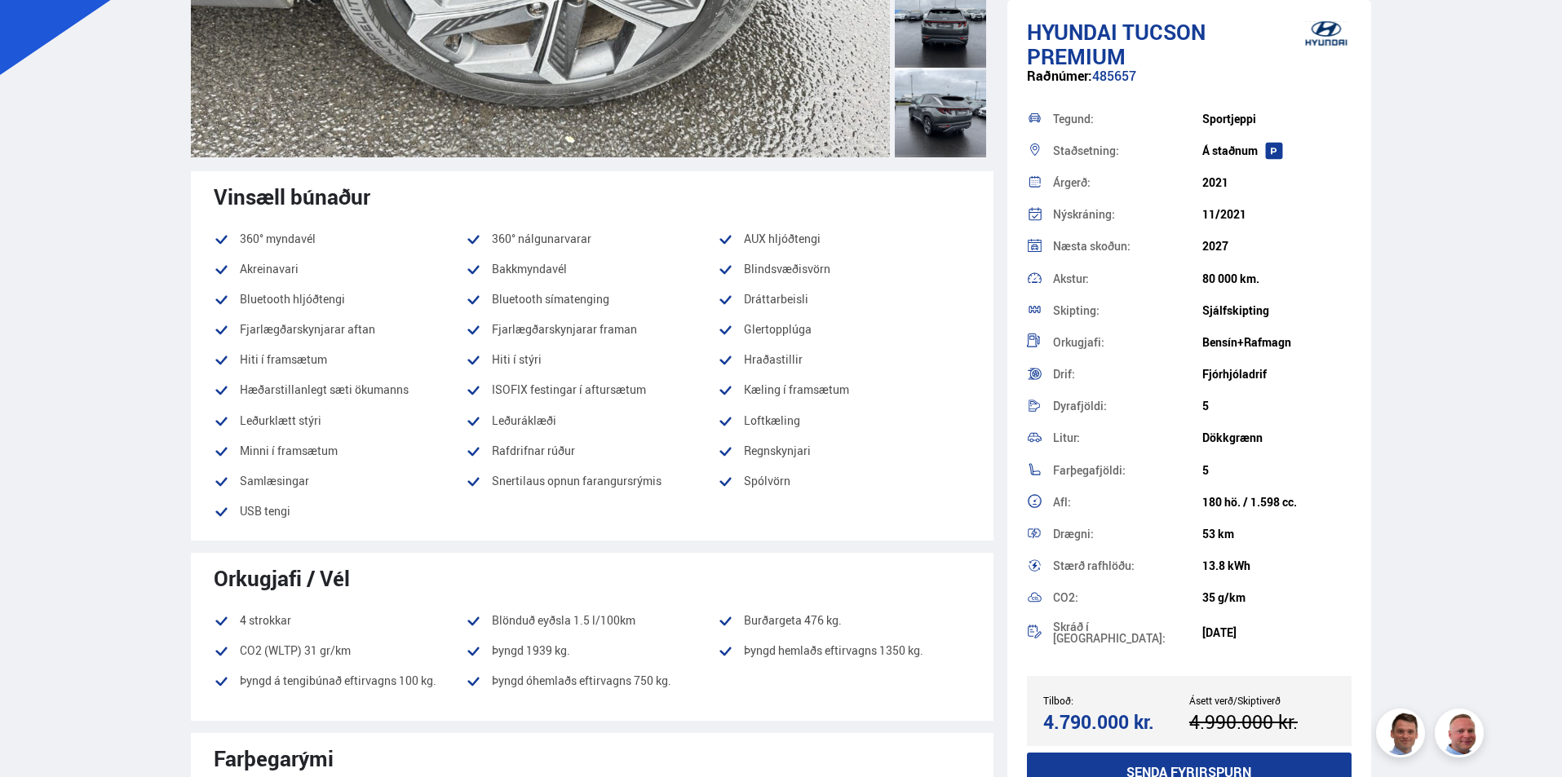
scroll to position [82, 0]
